Goal: Information Seeking & Learning: Learn about a topic

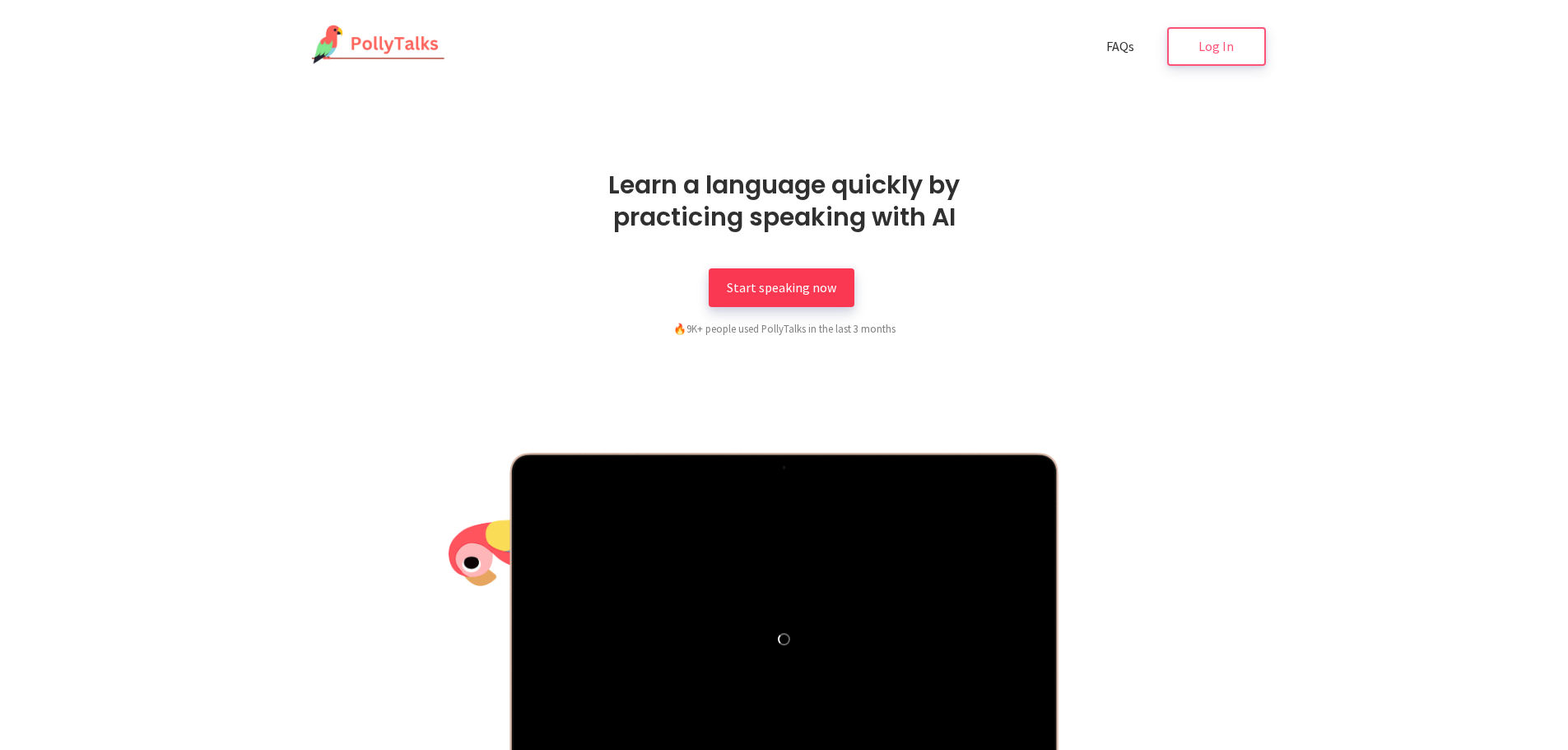
click at [807, 288] on span "Start speaking now" at bounding box center [782, 287] width 110 height 16
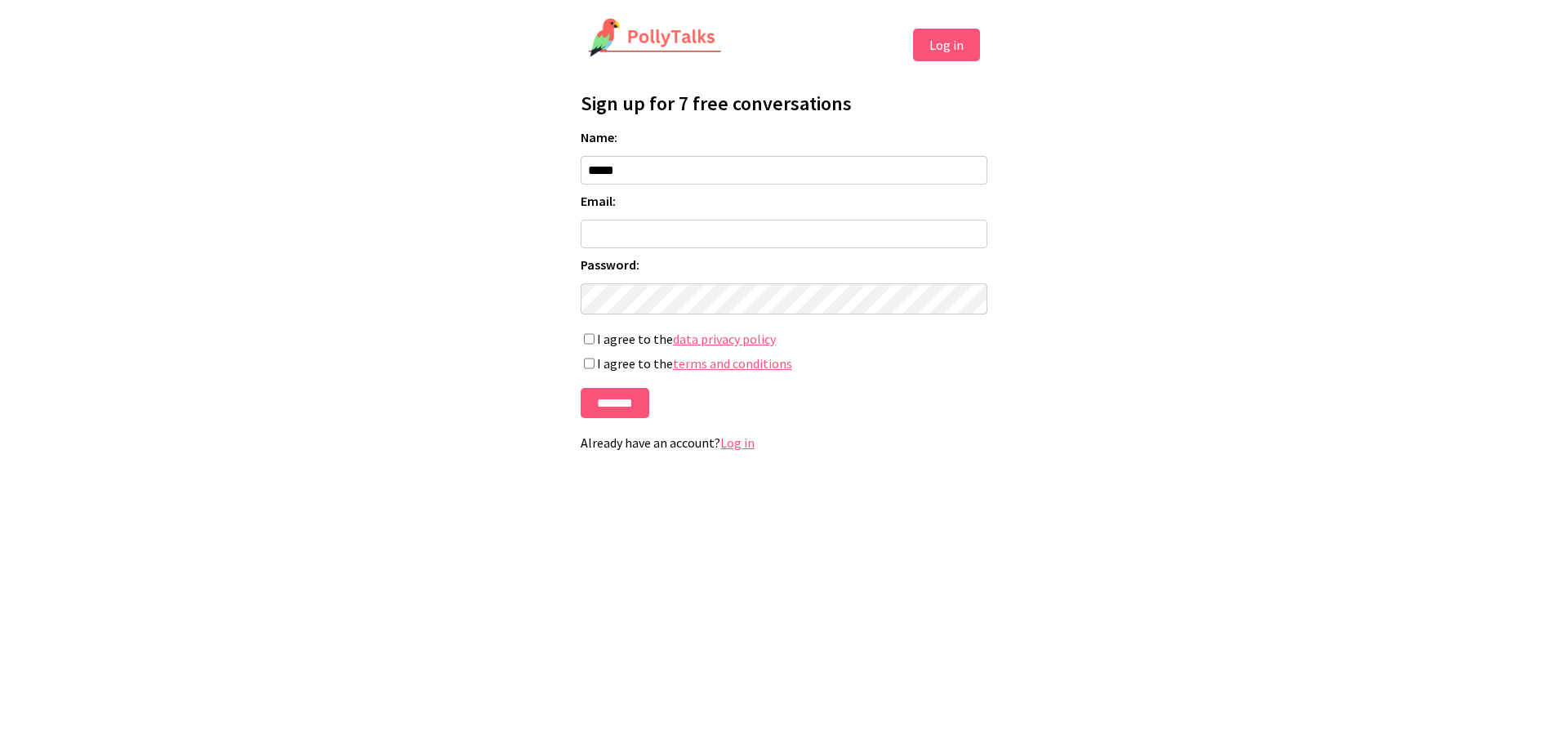
type input "*****"
click at [810, 237] on input "Email:" at bounding box center [784, 234] width 407 height 29
type input "**********"
click at [609, 415] on input "*******" at bounding box center [615, 403] width 69 height 30
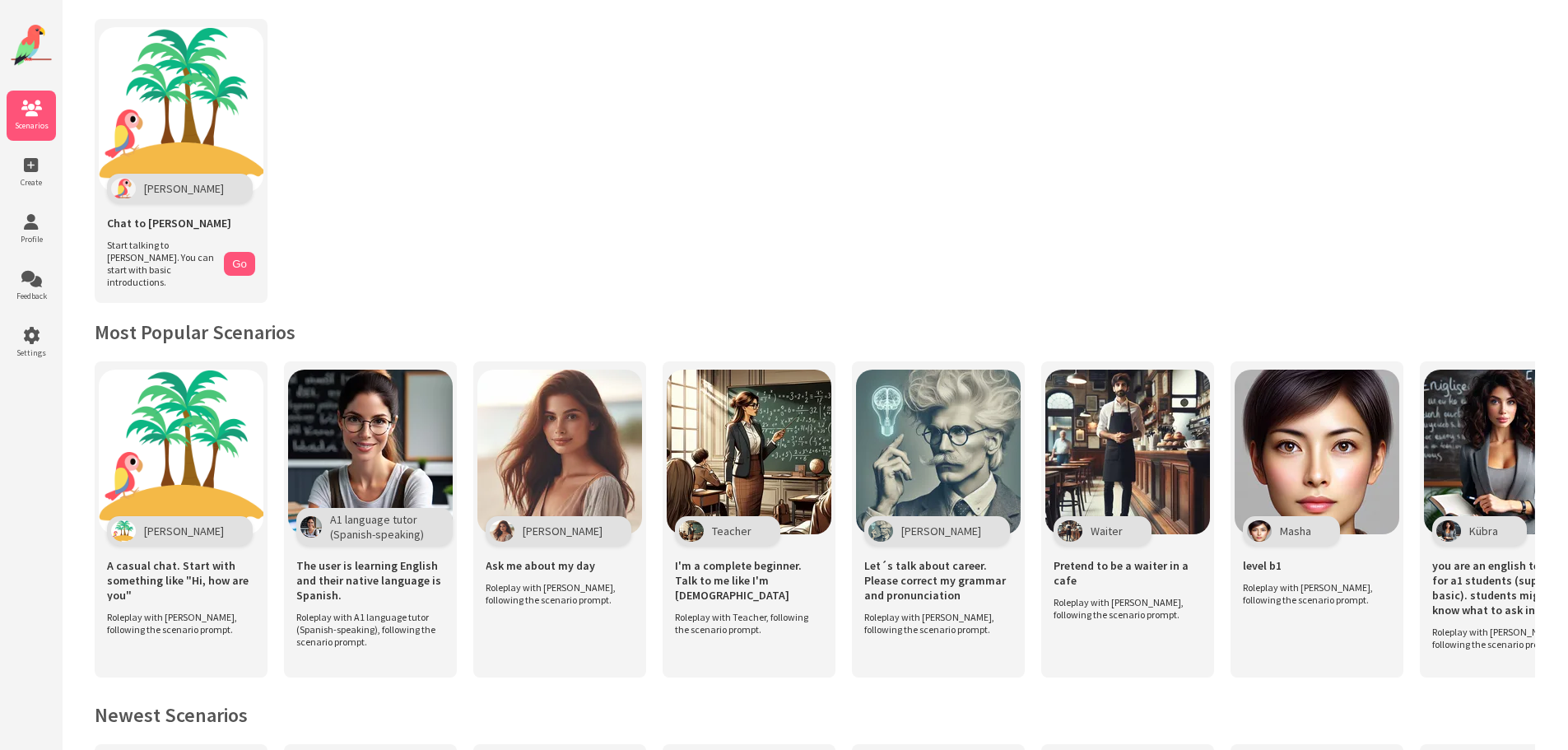
scroll to position [82, 0]
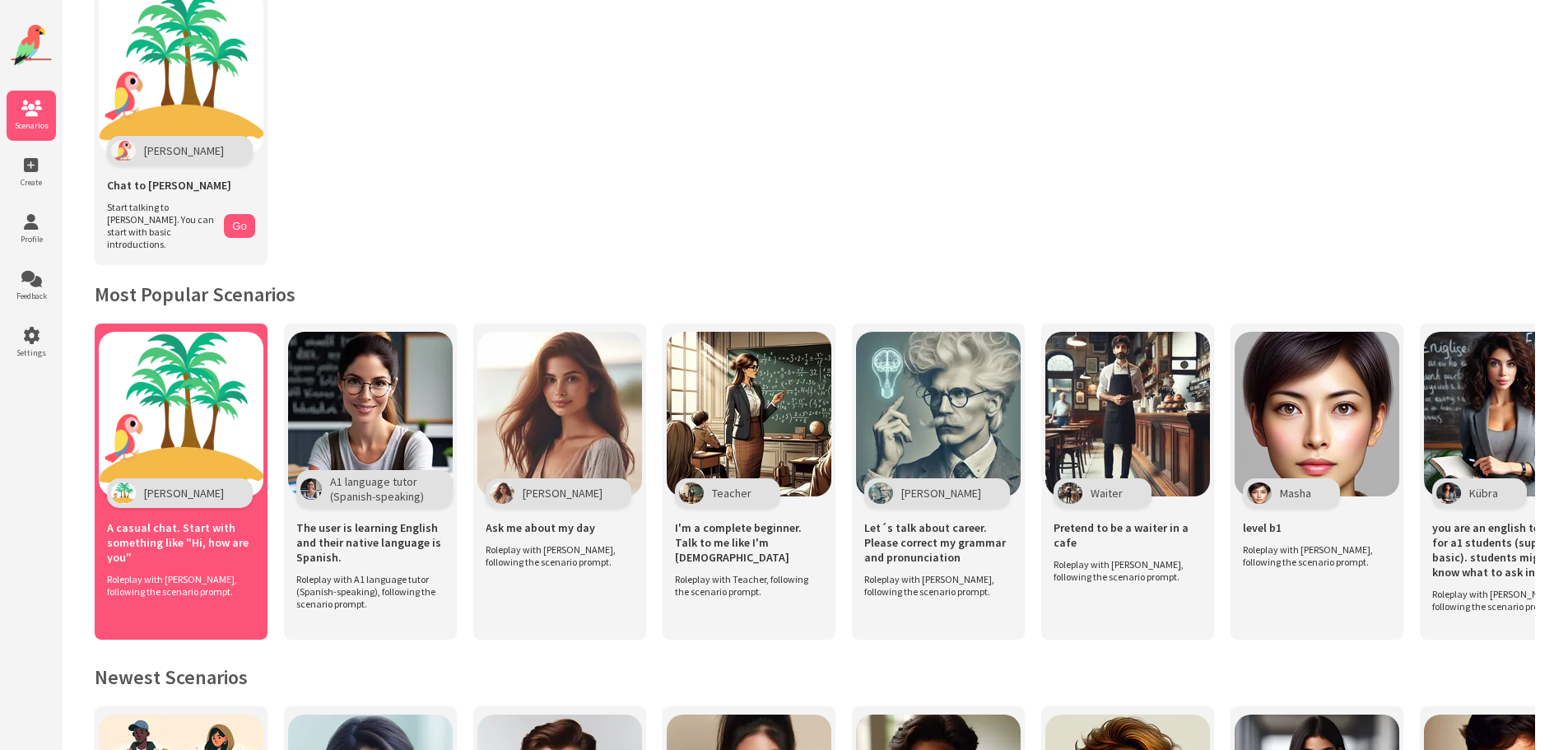
click at [213, 438] on img at bounding box center [181, 414] width 165 height 165
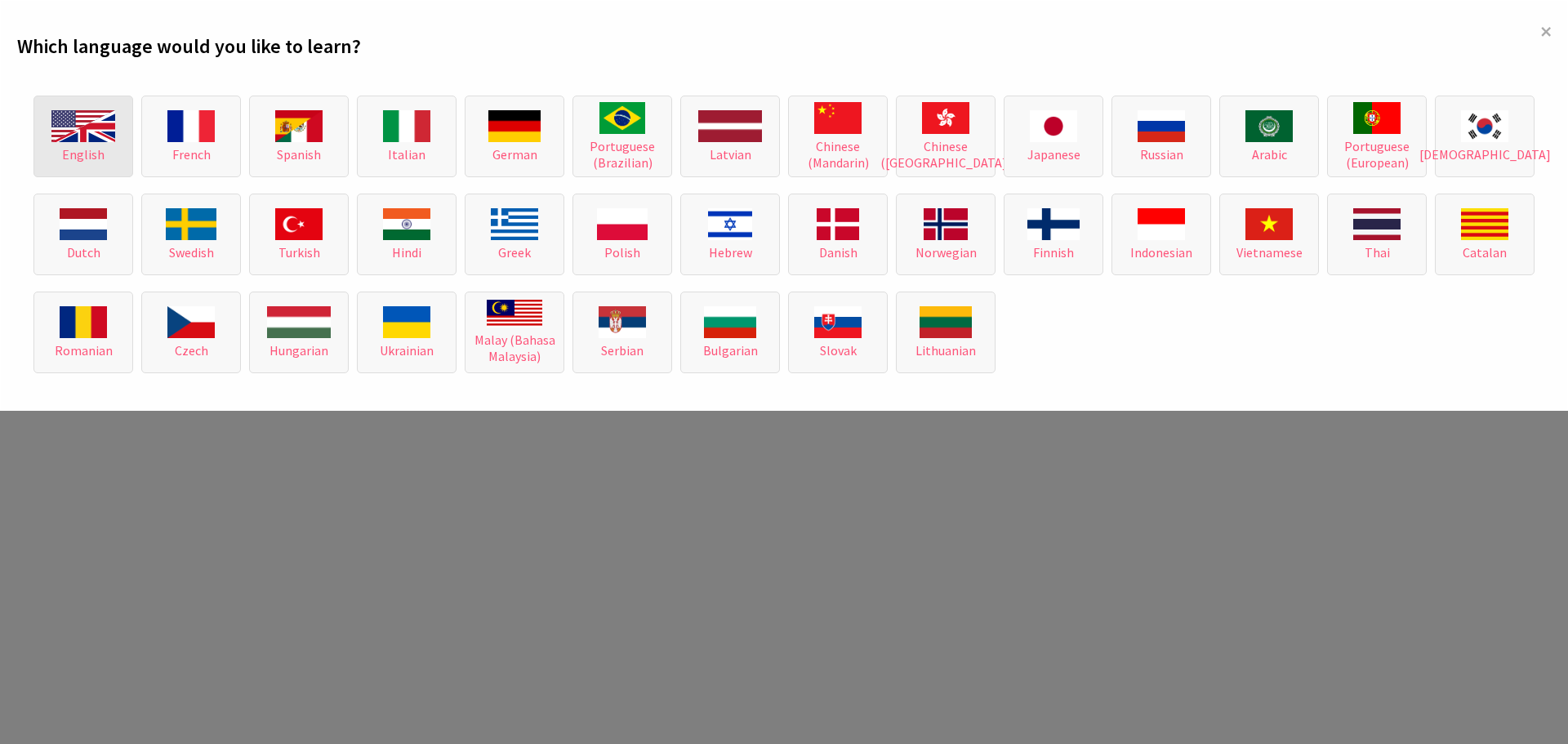
click at [84, 144] on button "English" at bounding box center [83, 136] width 100 height 82
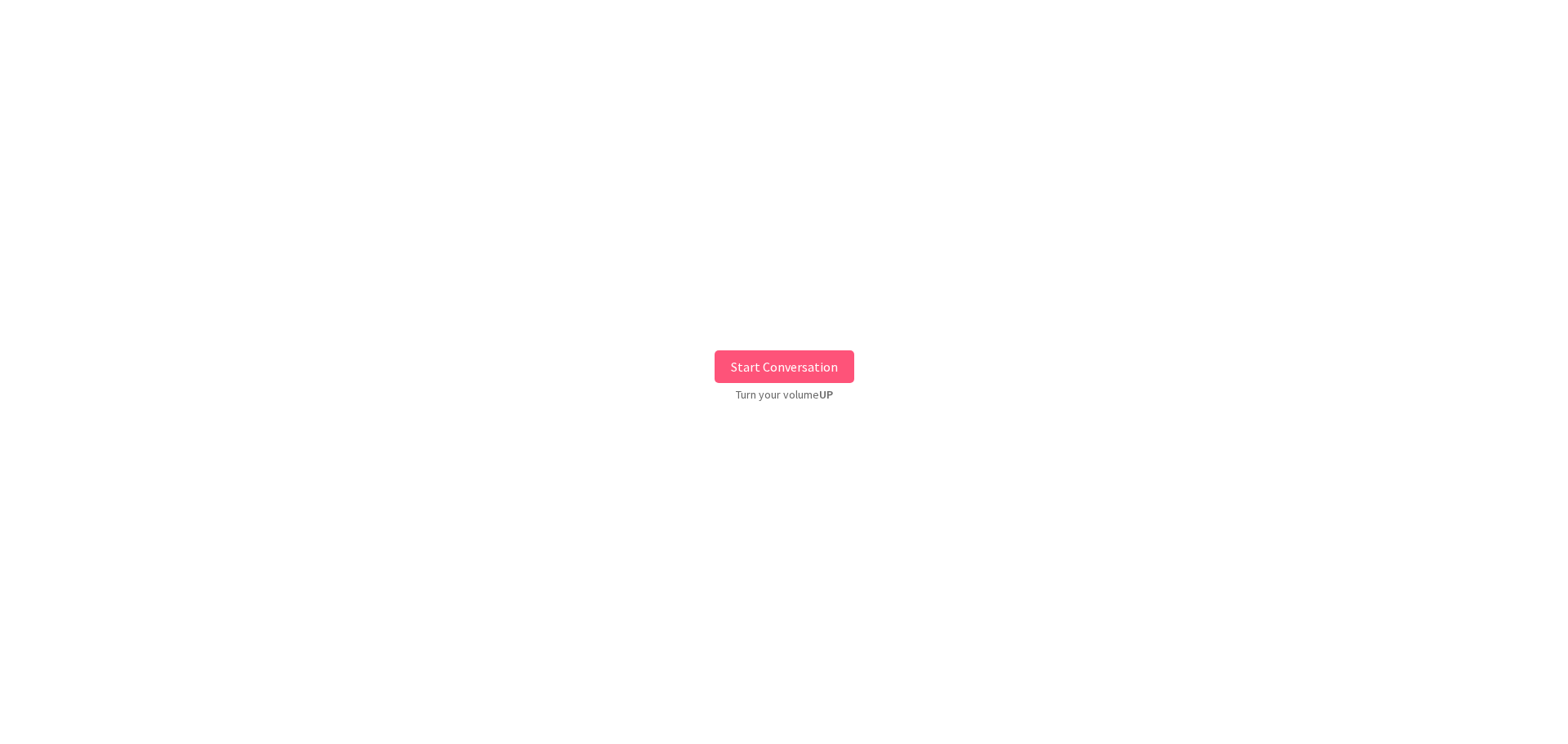
click at [766, 375] on button "Start Conversation" at bounding box center [784, 367] width 140 height 32
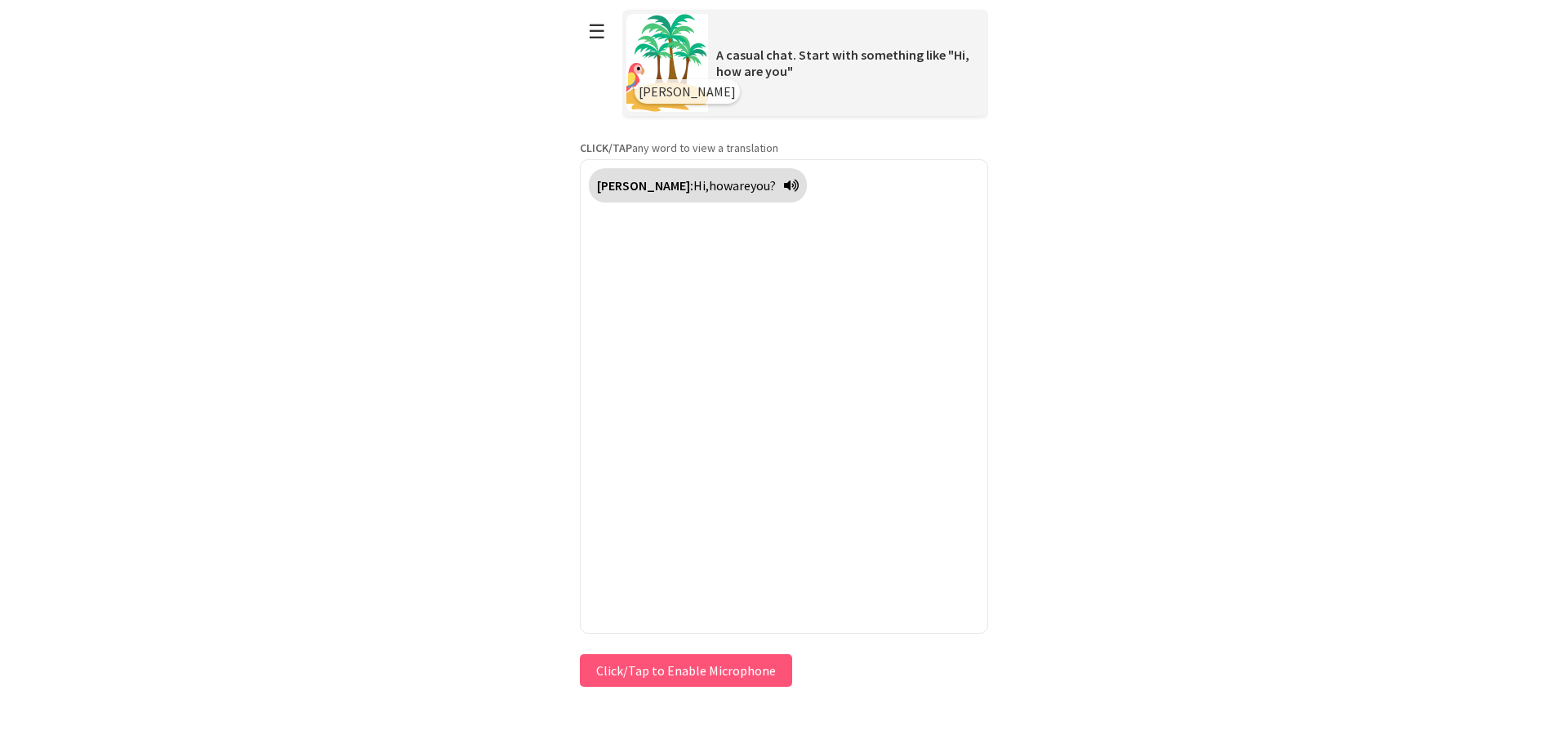
click at [752, 190] on div "Polly: Hi, how are you?" at bounding box center [698, 186] width 218 height 34
click at [756, 243] on div "Polly: Hi, how are you?" at bounding box center [784, 396] width 409 height 474
click at [690, 677] on button "Click/Tap to Enable Microphone" at bounding box center [685, 670] width 212 height 32
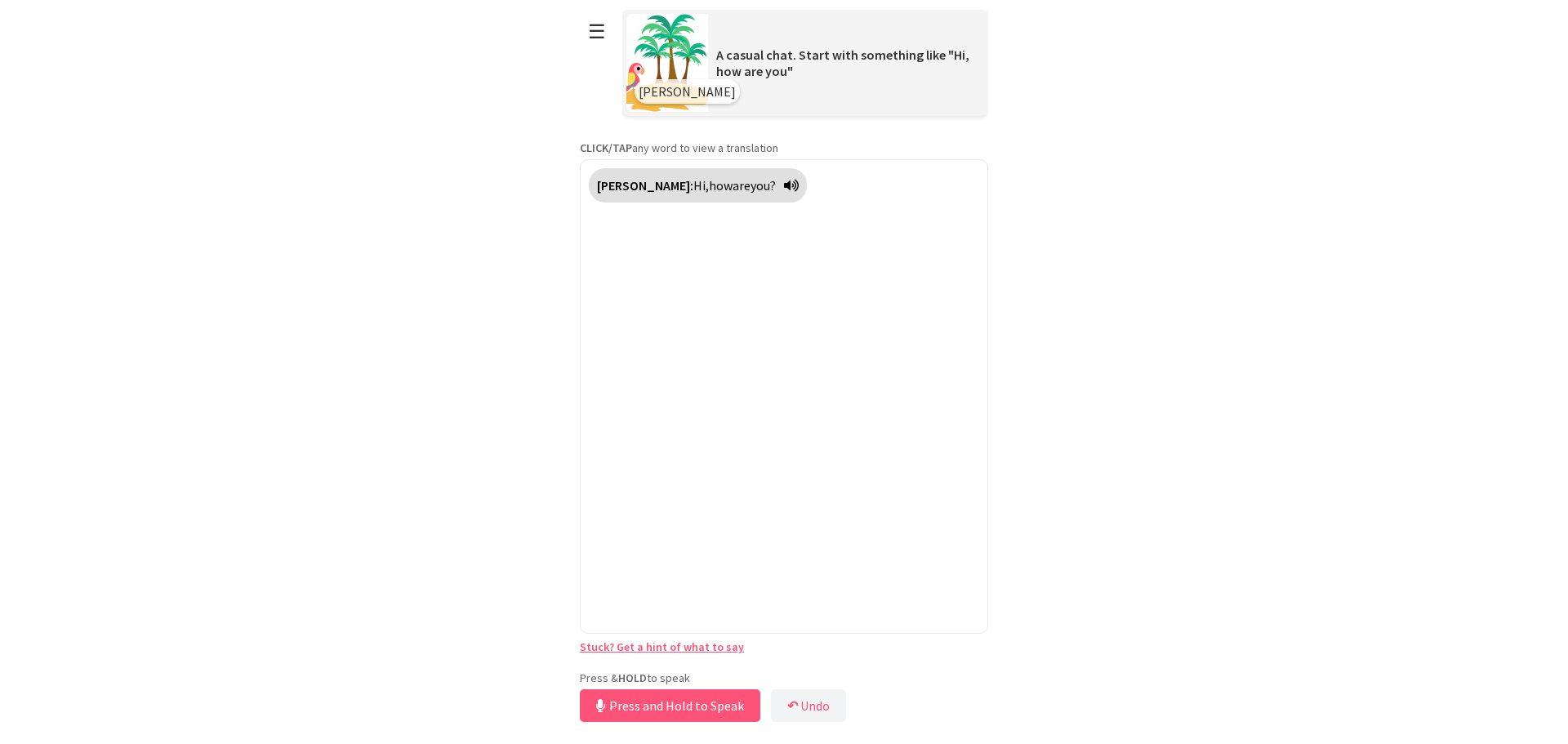
click at [697, 233] on div "Polly: Hi, how are you?" at bounding box center [784, 396] width 409 height 474
click at [705, 711] on button "Press and Hold to Speak" at bounding box center [670, 706] width 180 height 32
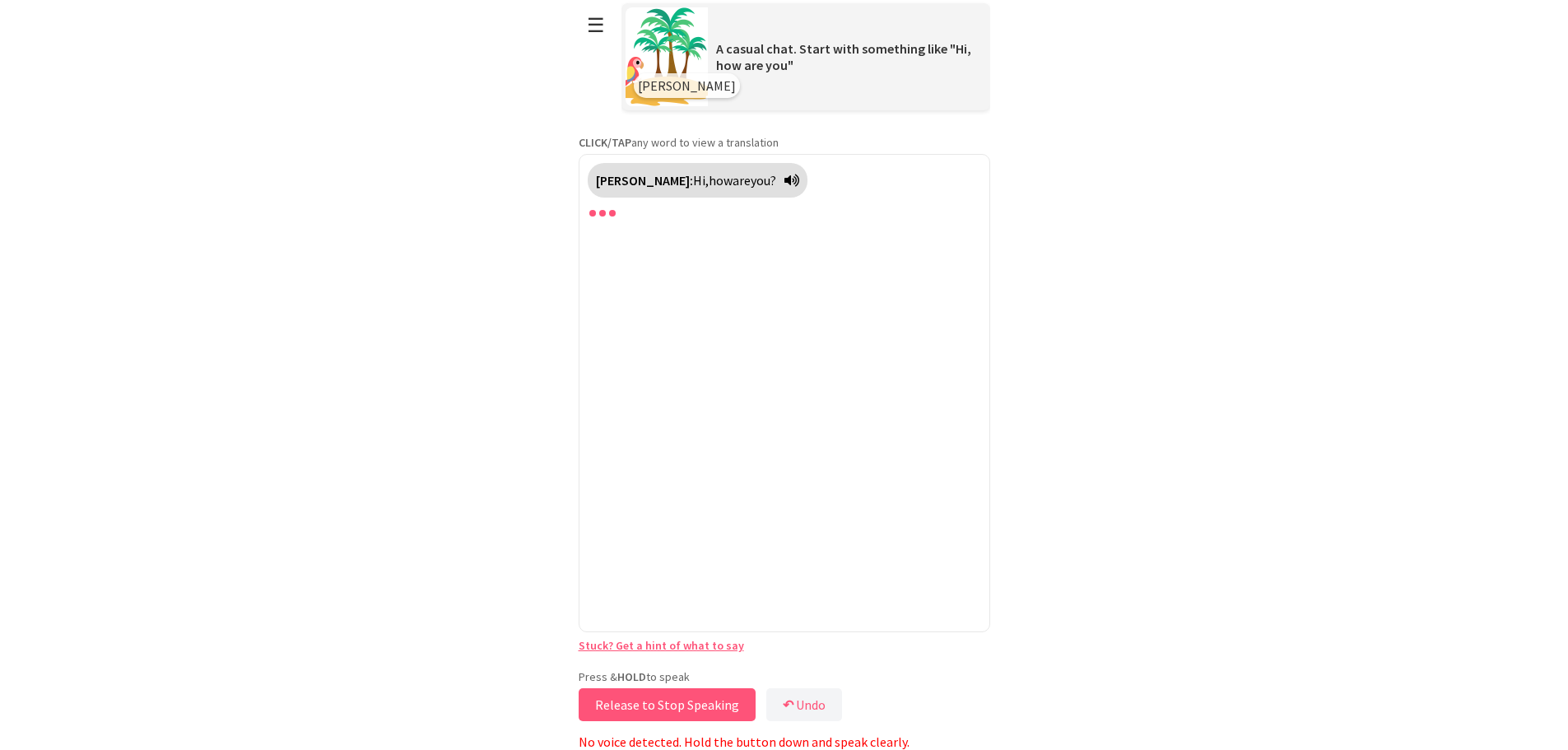
click at [674, 703] on button "Release to Stop Speaking" at bounding box center [667, 705] width 177 height 33
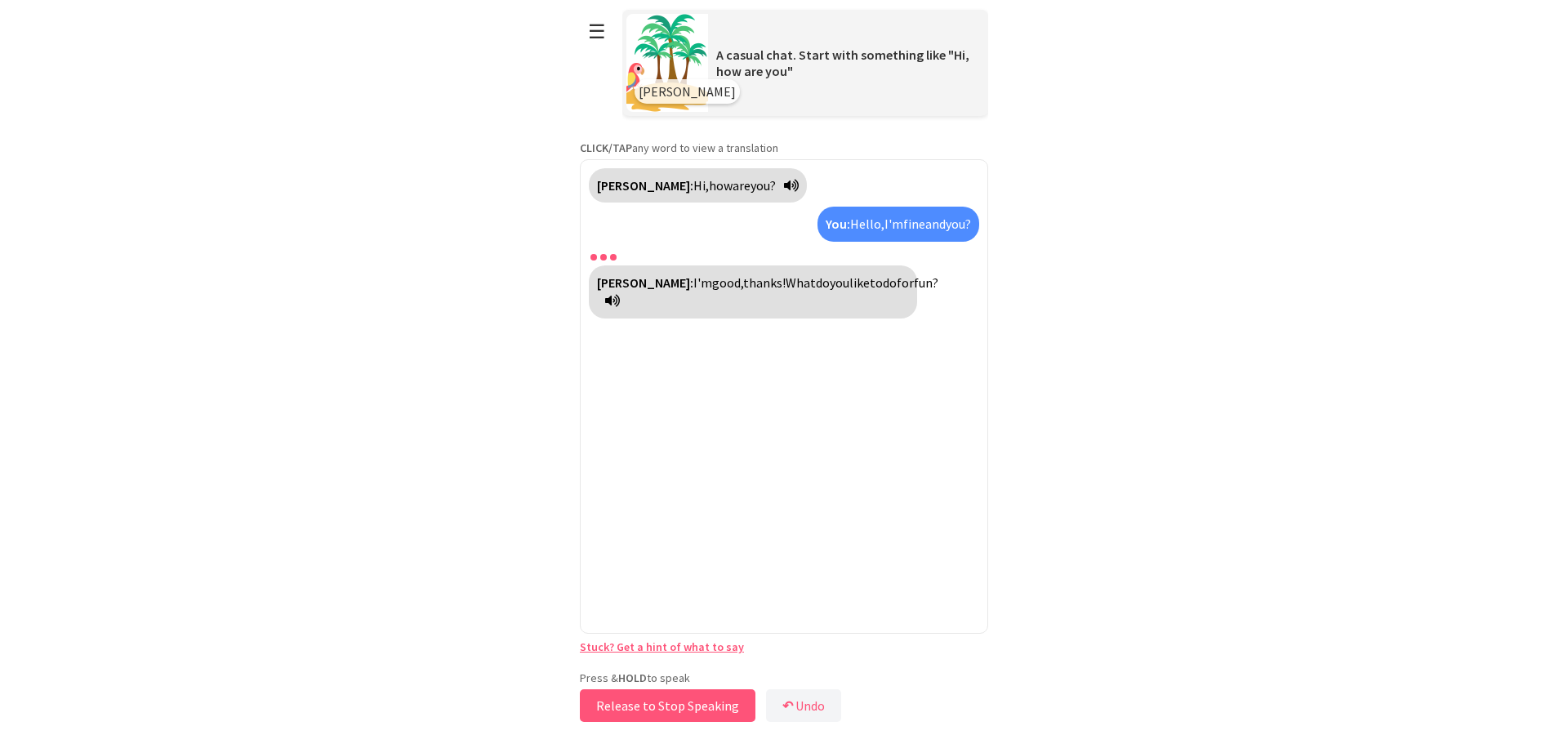
click at [689, 707] on button "Release to Stop Speaking" at bounding box center [667, 706] width 175 height 32
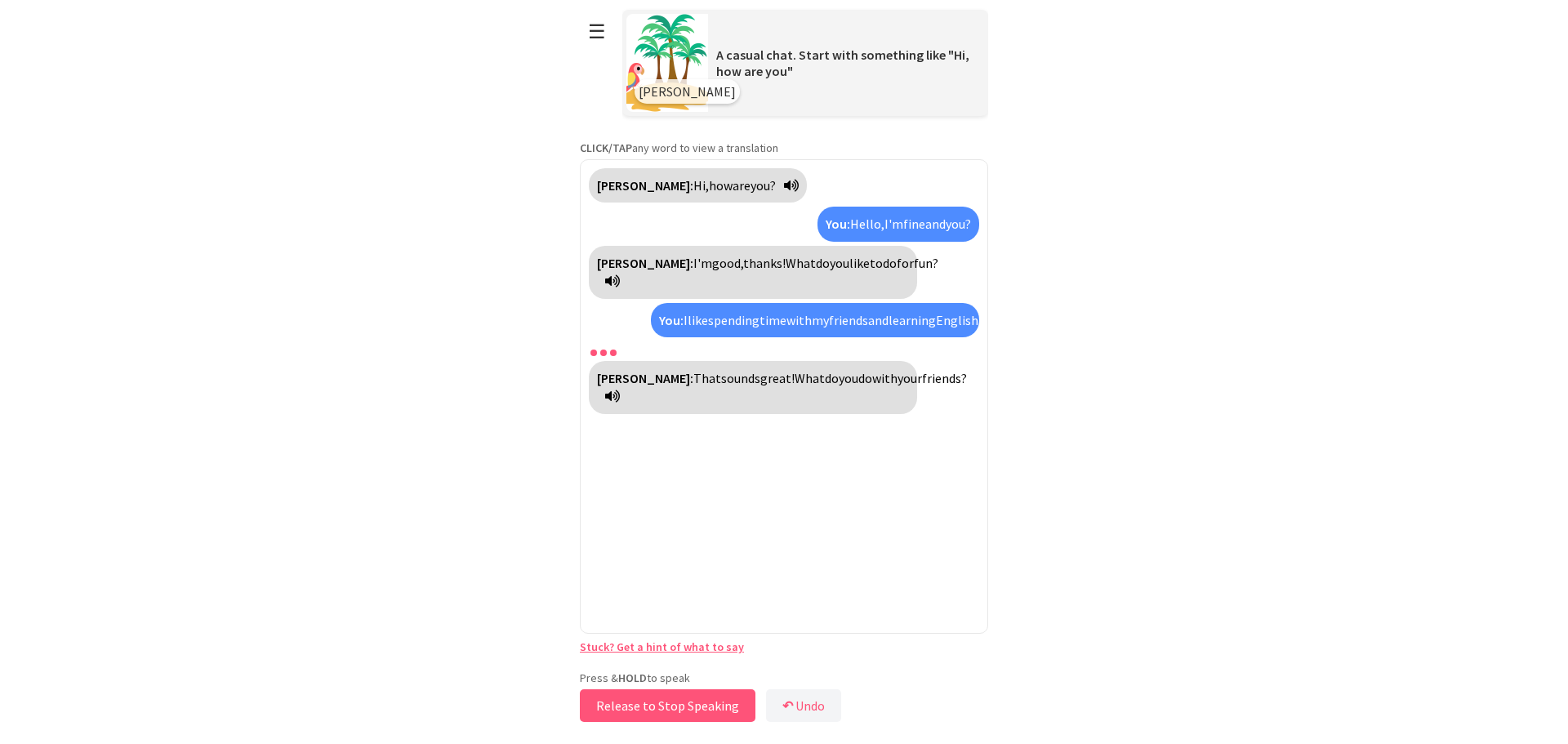
click at [657, 703] on button "Release to Stop Speaking" at bounding box center [667, 706] width 175 height 32
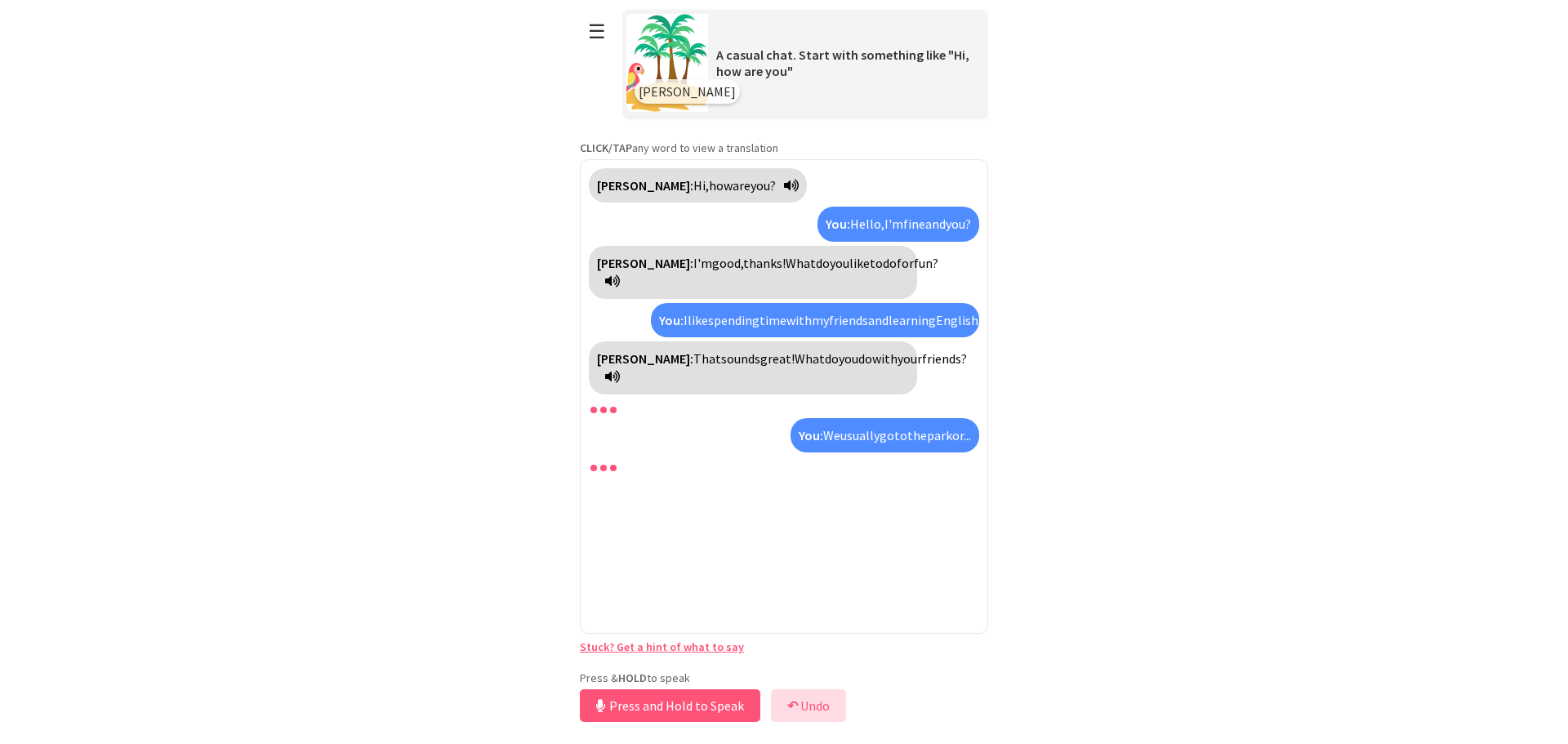
click at [815, 707] on button "↶ Undo" at bounding box center [808, 706] width 75 height 32
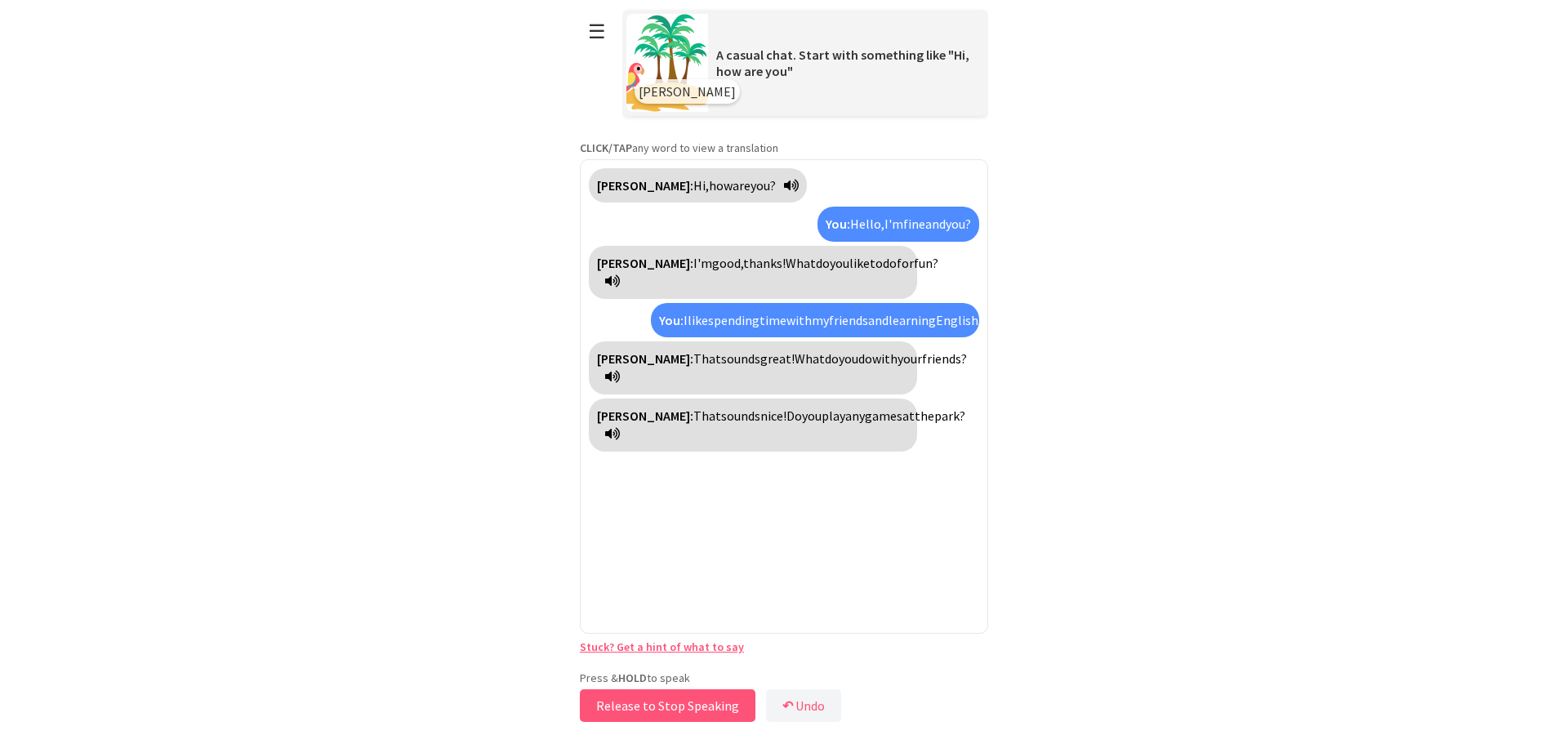
click at [712, 708] on button "Release to Stop Speaking" at bounding box center [667, 706] width 175 height 32
click at [813, 707] on button "↶ Undo" at bounding box center [808, 706] width 75 height 32
click at [701, 709] on button "Release to Stop Speaking" at bounding box center [667, 706] width 175 height 32
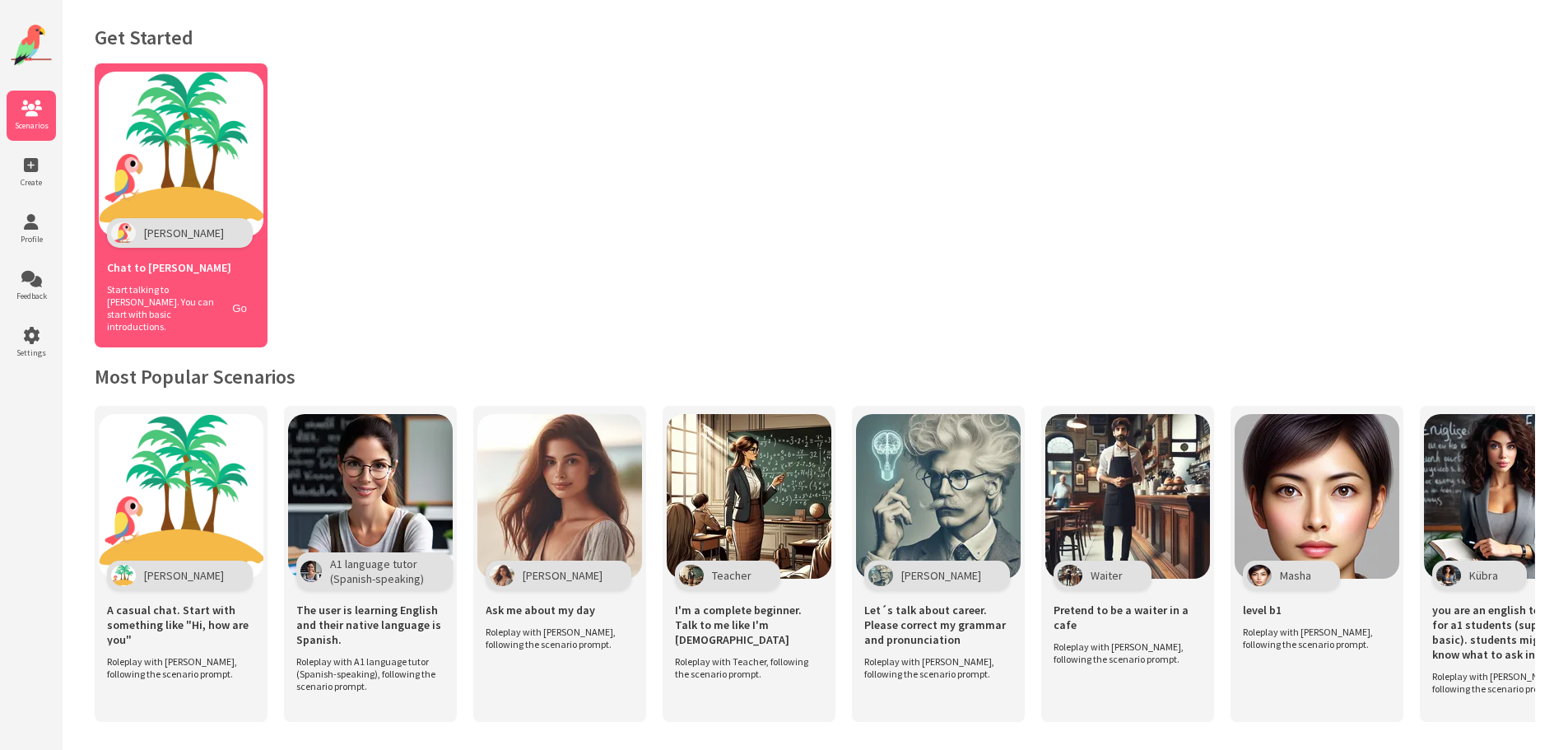
click at [180, 103] on img at bounding box center [181, 154] width 165 height 165
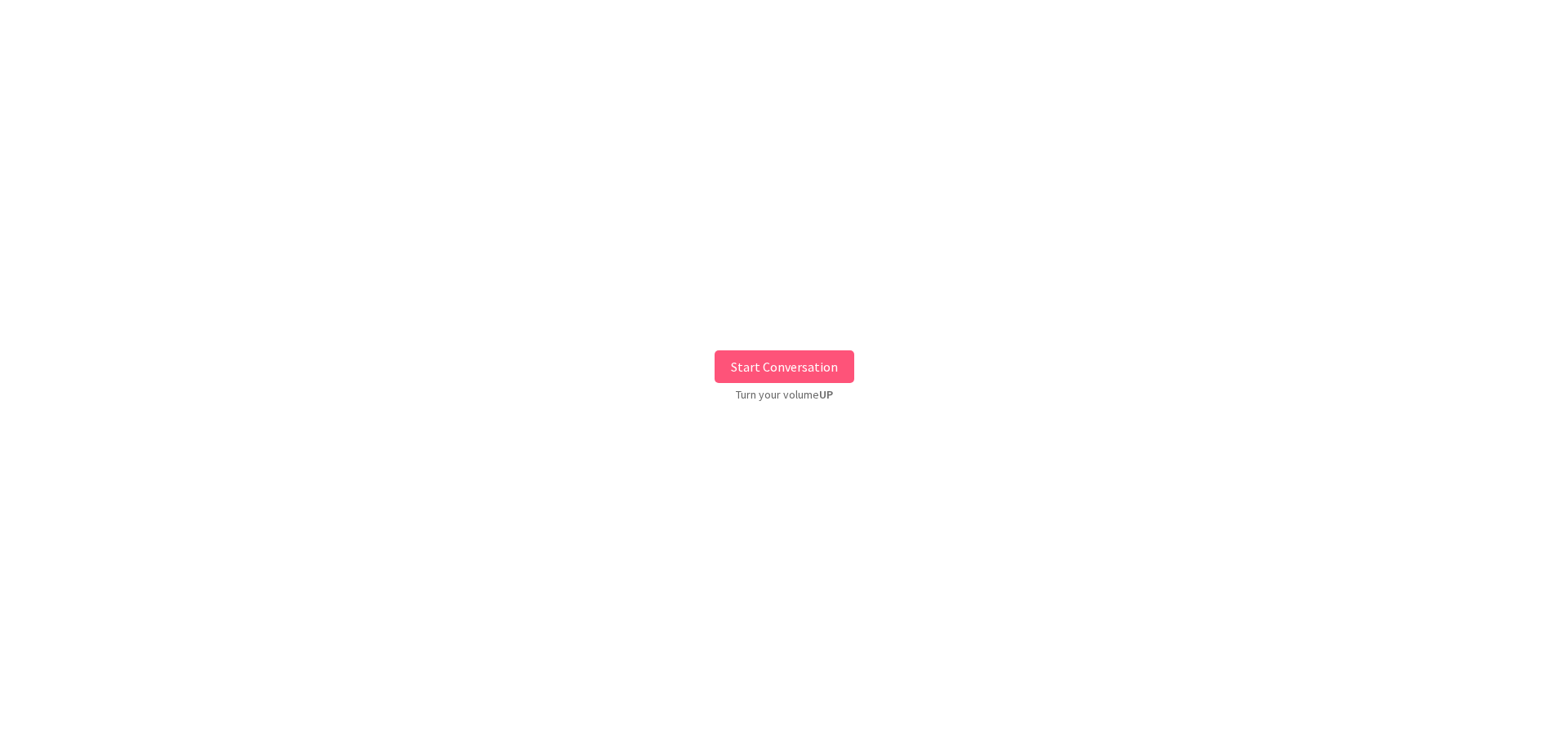
click at [792, 359] on button "Start Conversation" at bounding box center [784, 367] width 140 height 32
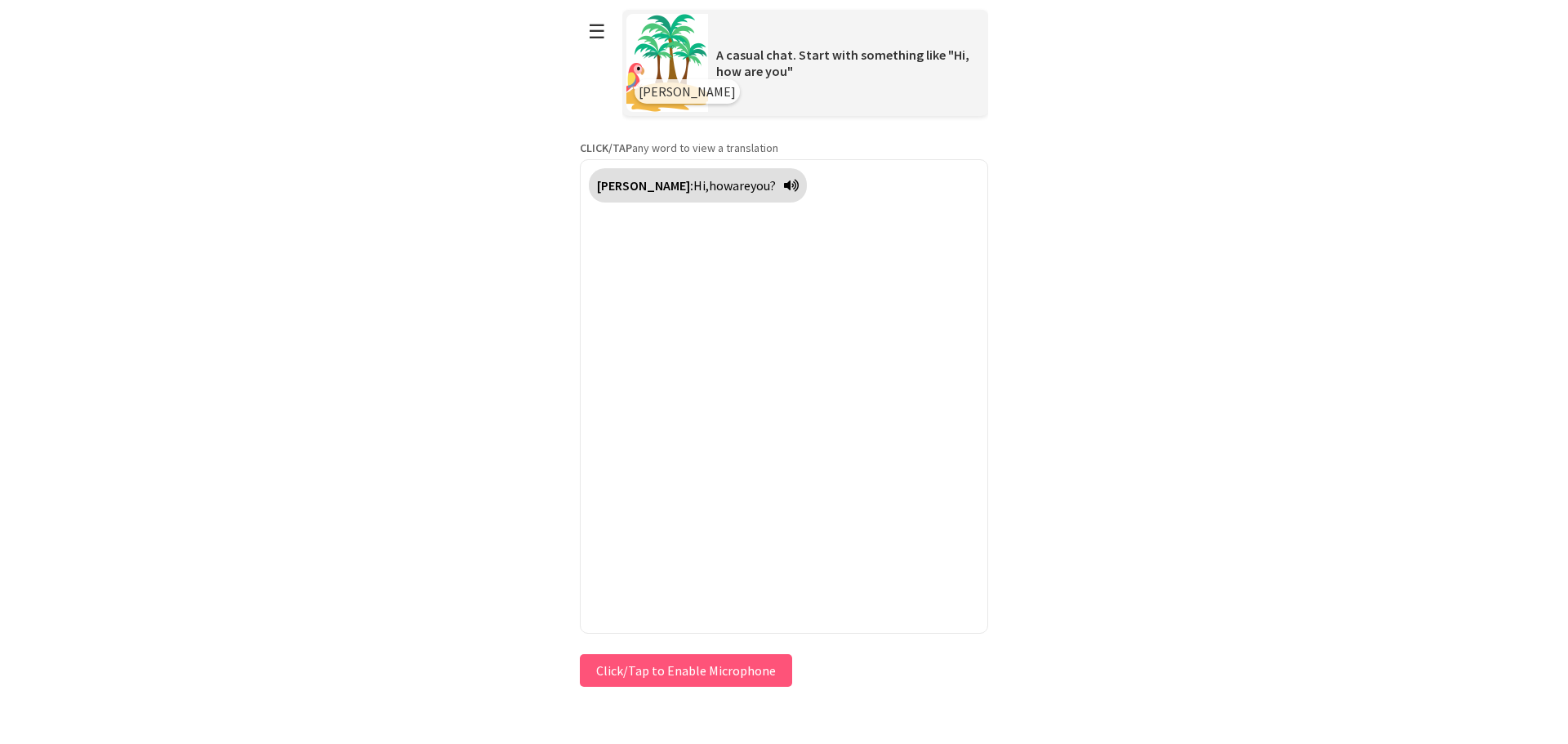
click at [737, 192] on div "[PERSON_NAME]: Hi, how are you?" at bounding box center [698, 186] width 218 height 34
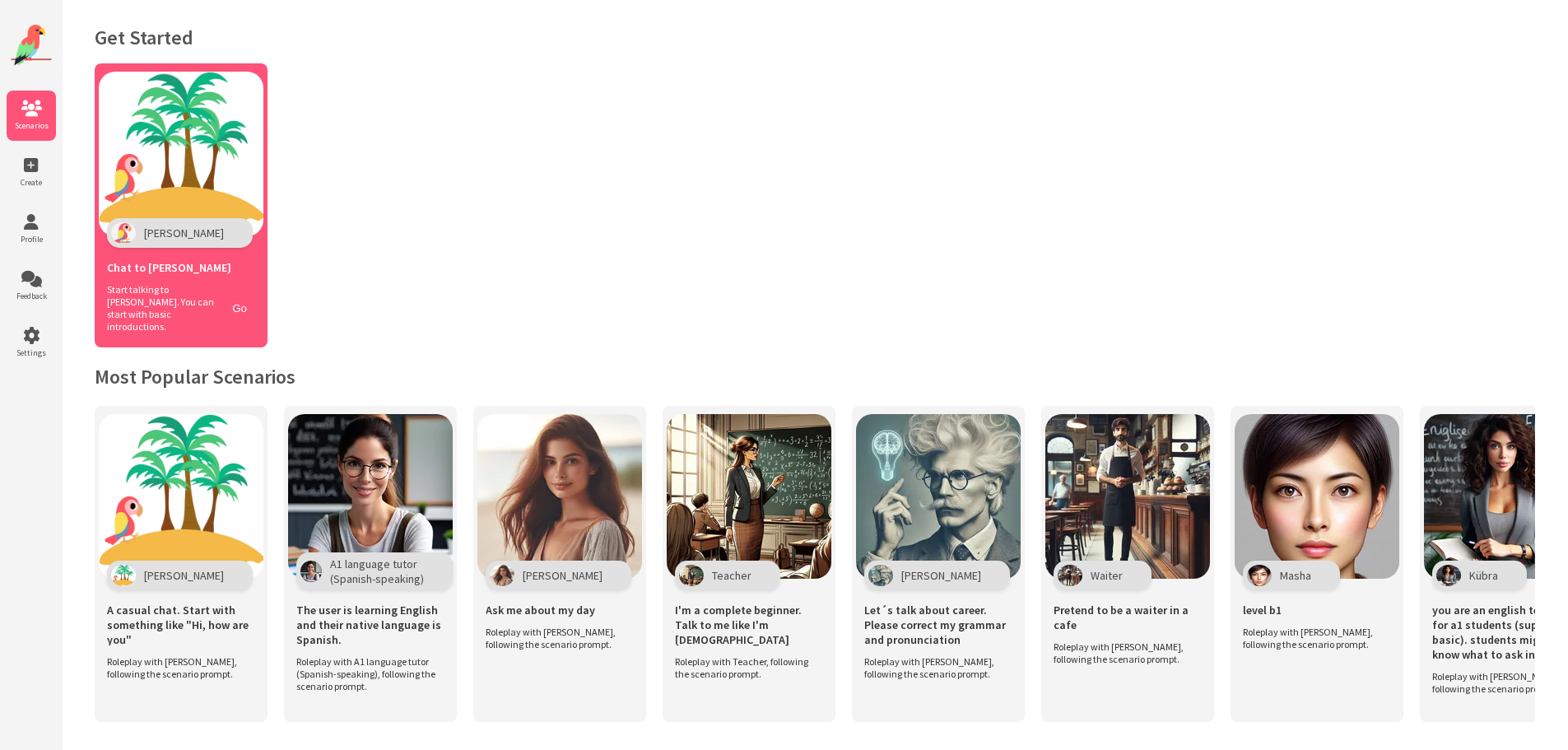
click at [215, 232] on img at bounding box center [181, 154] width 165 height 165
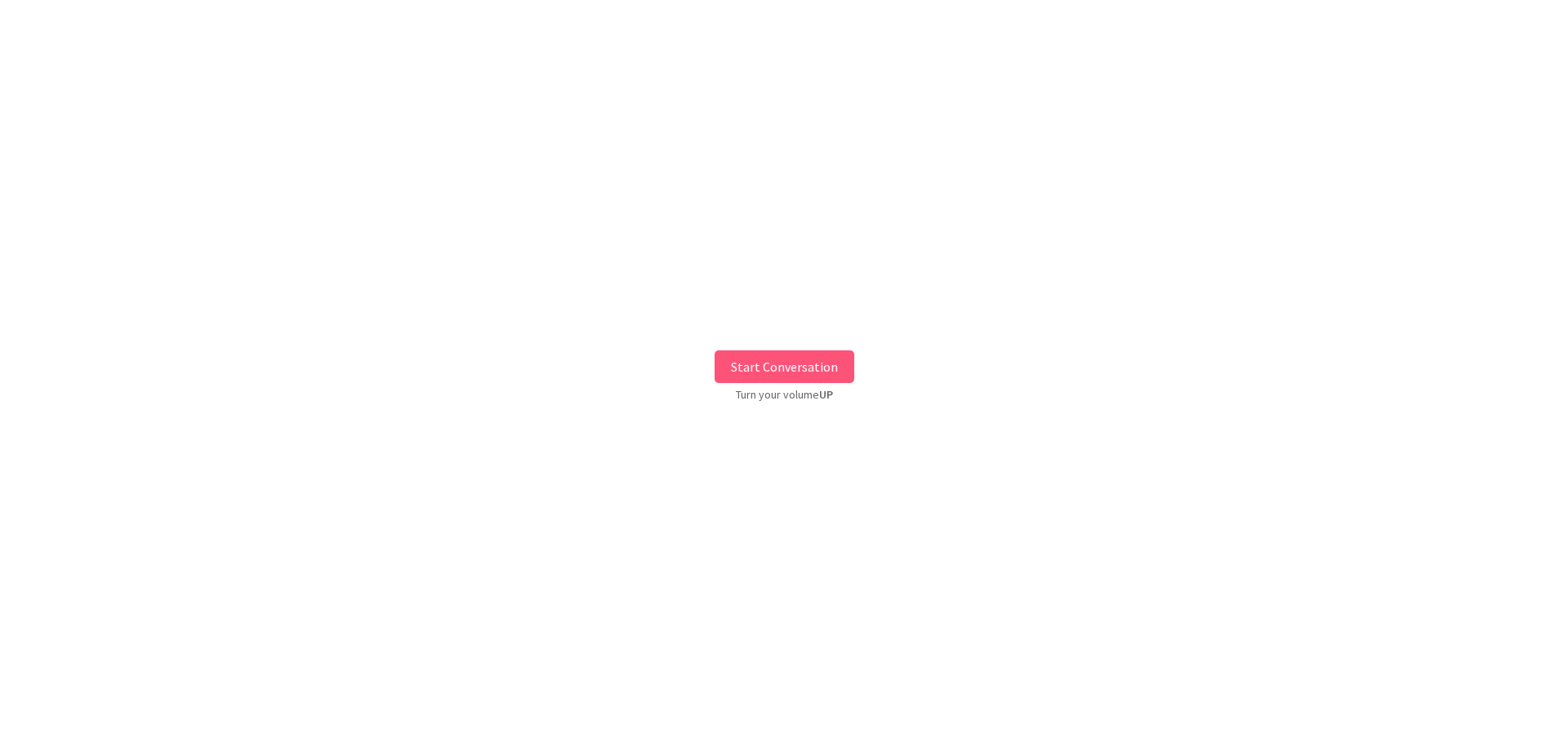
click at [812, 369] on button "Start Conversation" at bounding box center [784, 367] width 140 height 32
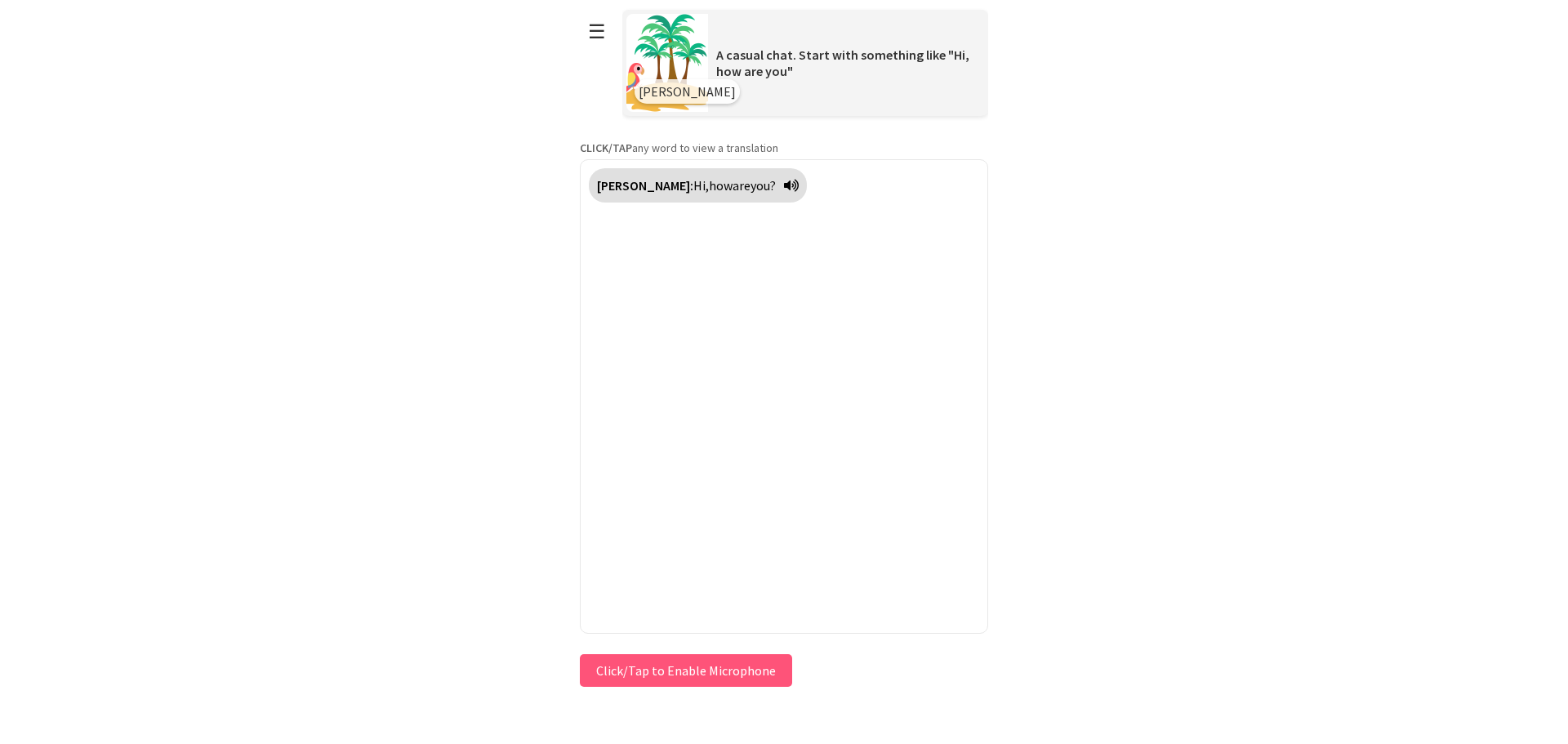
click at [706, 679] on div "Press & HOLD to speak Click/Tap to Enable Microphone ↶ Undo Save No voice detec…" at bounding box center [784, 671] width 409 height 41
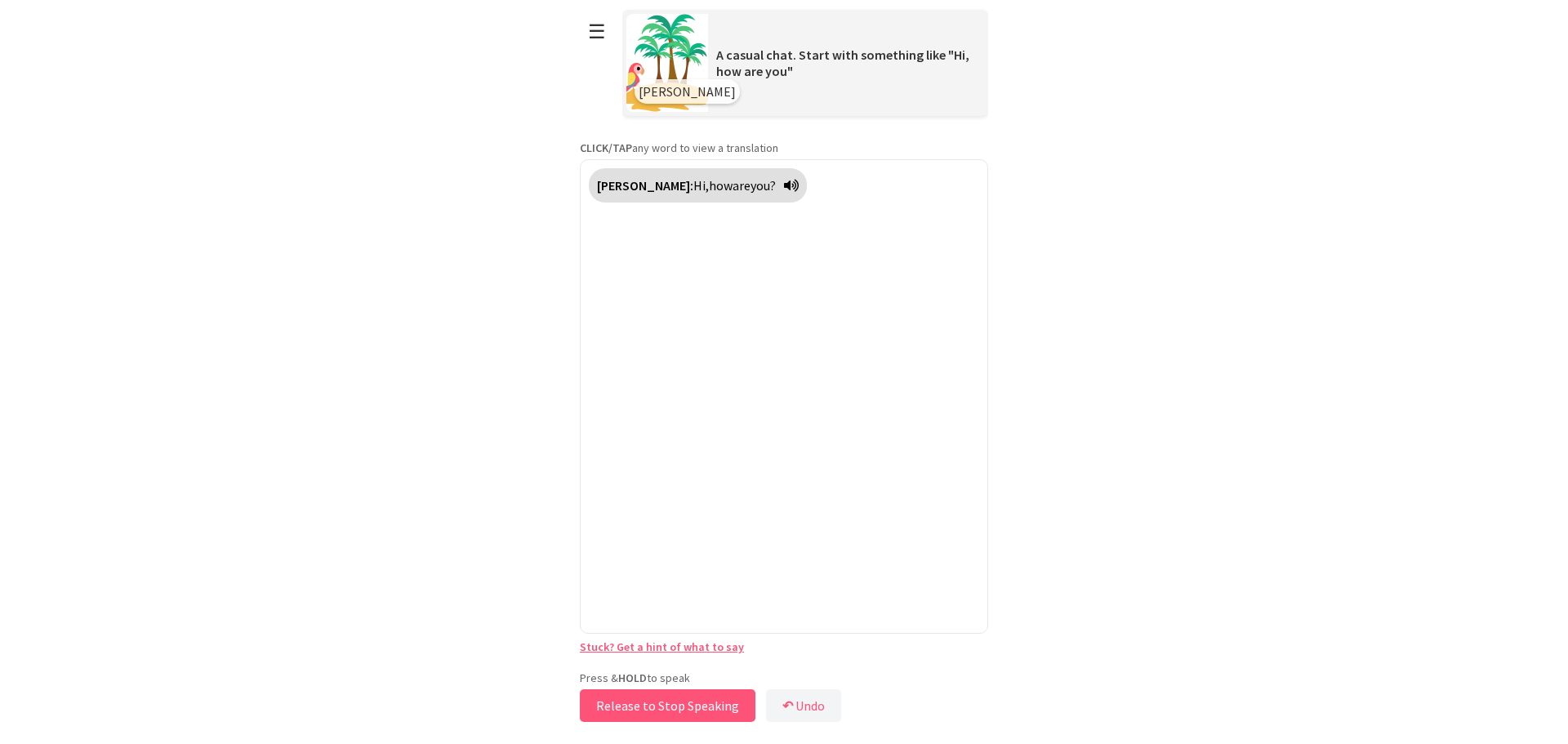
click at [696, 705] on button "Release to Stop Speaking" at bounding box center [667, 706] width 175 height 32
